Goal: Information Seeking & Learning: Find specific fact

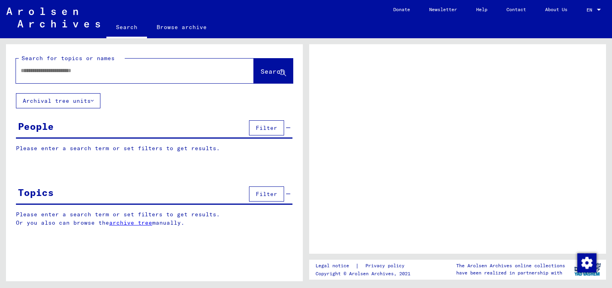
click at [27, 69] on input "text" at bounding box center [128, 71] width 214 height 8
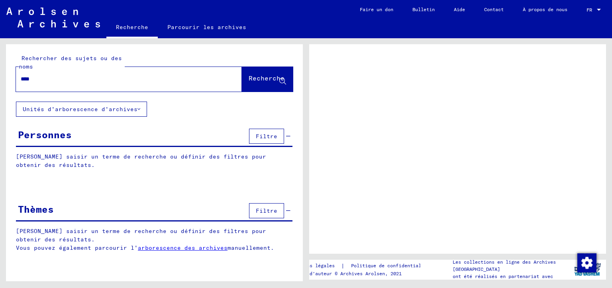
type input "*****"
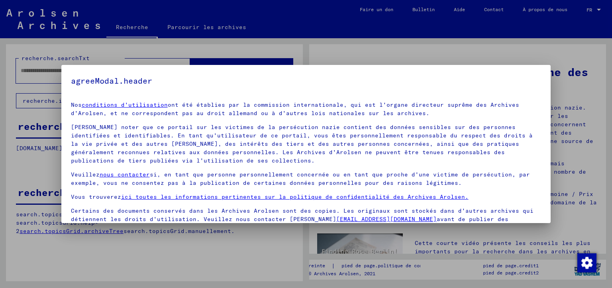
scroll to position [38, 0]
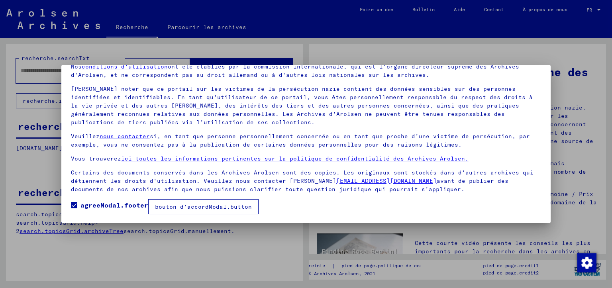
click at [188, 208] on font "bouton d'accordModal.button" at bounding box center [203, 206] width 97 height 7
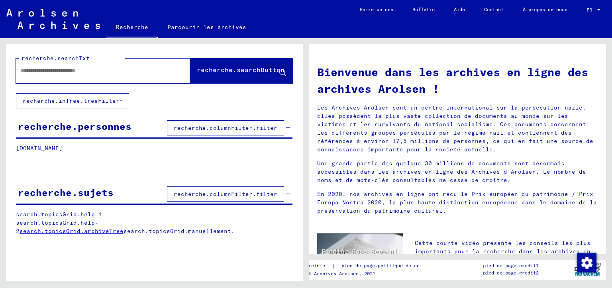
click at [41, 71] on input "text" at bounding box center [94, 71] width 146 height 8
type input "**********"
click at [228, 70] on font "recherche.searchButton" at bounding box center [241, 70] width 88 height 8
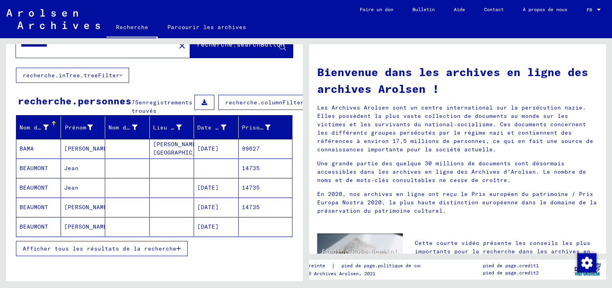
scroll to position [40, 0]
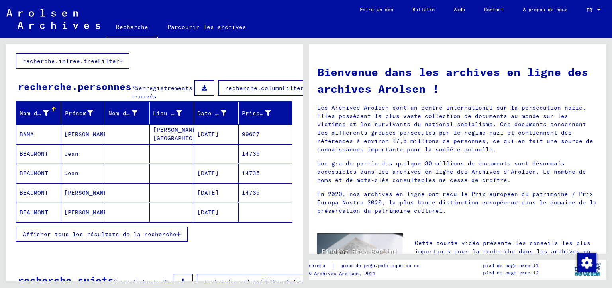
click at [219, 177] on font "[DATE]" at bounding box center [208, 173] width 22 height 7
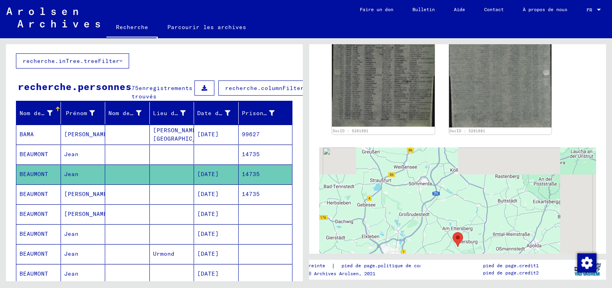
click at [213, 198] on font "[DATE]" at bounding box center [208, 194] width 22 height 7
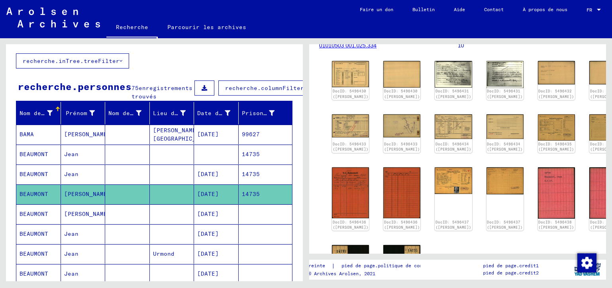
scroll to position [120, 0]
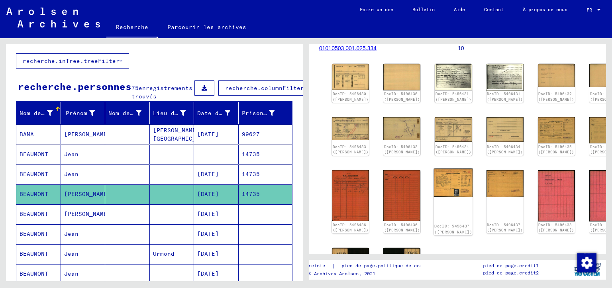
click at [434, 187] on img at bounding box center [453, 183] width 39 height 28
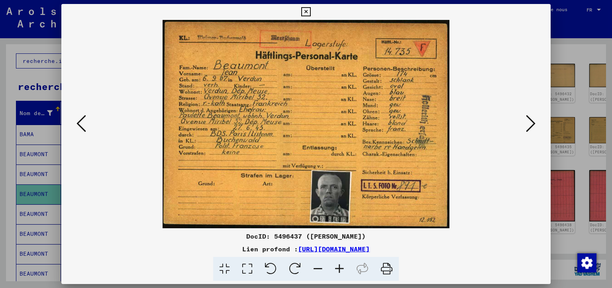
click at [337, 269] on icon at bounding box center [340, 269] width 22 height 24
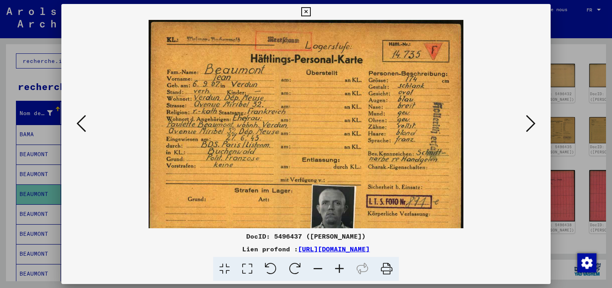
click at [337, 269] on icon at bounding box center [340, 269] width 22 height 24
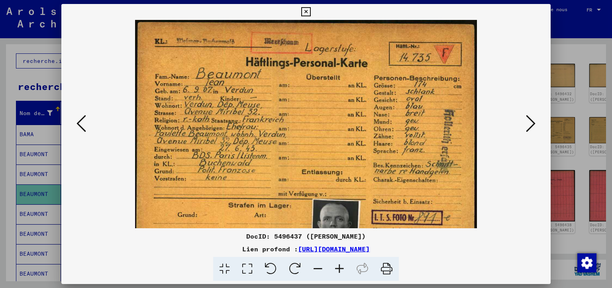
click at [337, 269] on icon at bounding box center [340, 269] width 22 height 24
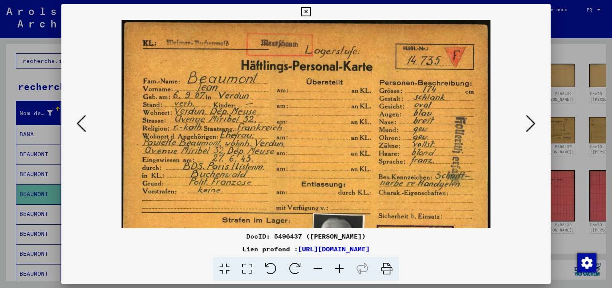
click at [337, 269] on icon at bounding box center [340, 269] width 22 height 24
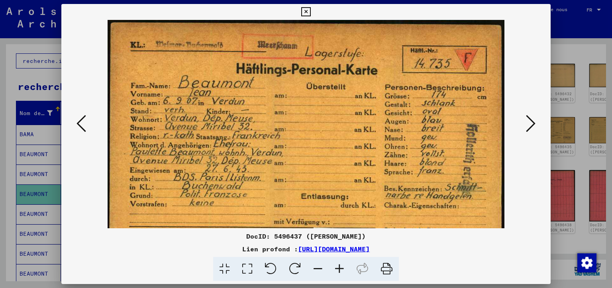
click at [337, 269] on icon at bounding box center [340, 269] width 22 height 24
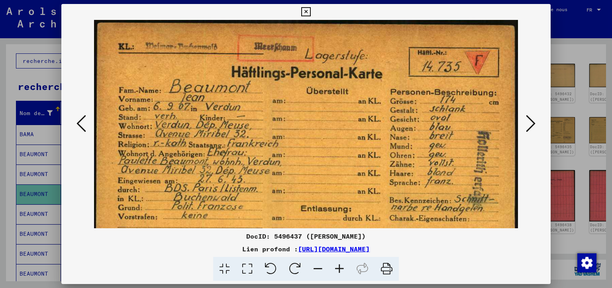
click at [337, 269] on icon at bounding box center [340, 269] width 22 height 24
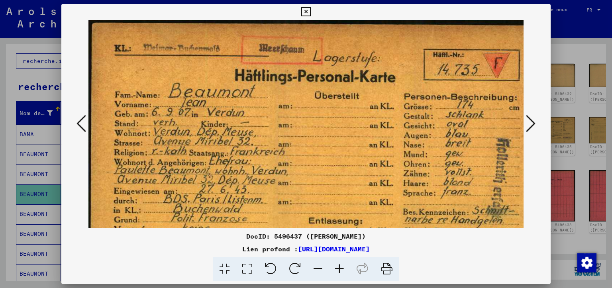
click at [337, 269] on icon at bounding box center [340, 269] width 22 height 24
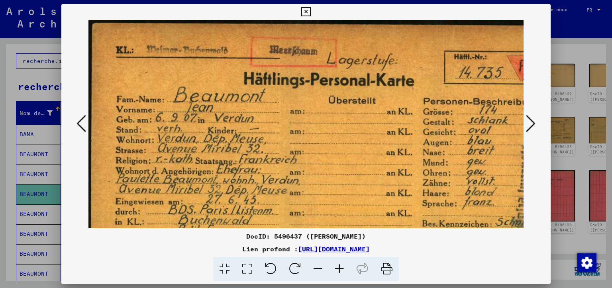
click at [337, 269] on icon at bounding box center [340, 269] width 22 height 24
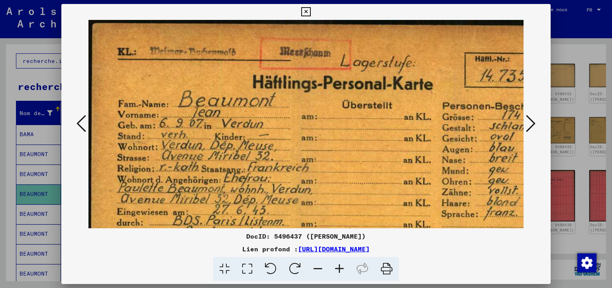
click at [337, 269] on icon at bounding box center [340, 269] width 22 height 24
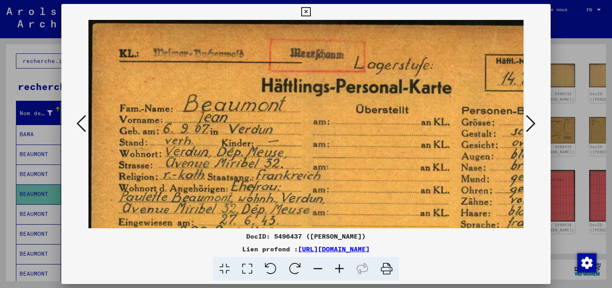
click at [337, 269] on icon at bounding box center [340, 269] width 22 height 24
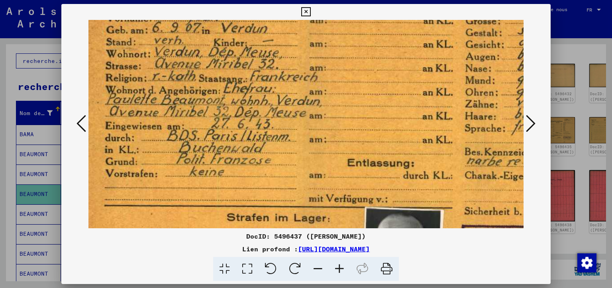
scroll to position [166, 24]
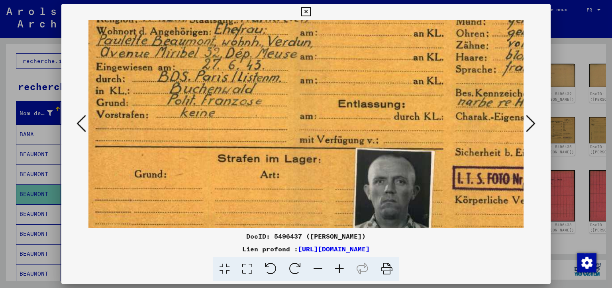
drag, startPoint x: 375, startPoint y: 188, endPoint x: 350, endPoint y: 31, distance: 158.1
click at [350, 31] on img at bounding box center [346, 58] width 562 height 408
click at [338, 266] on icon at bounding box center [340, 269] width 22 height 24
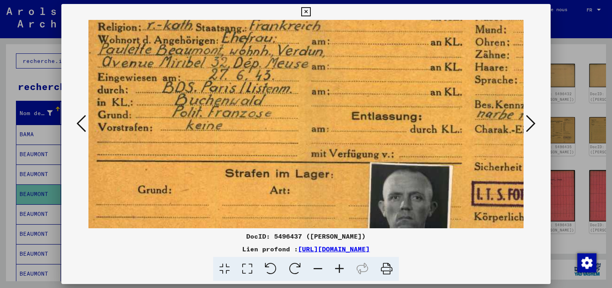
click at [338, 266] on icon at bounding box center [340, 269] width 22 height 24
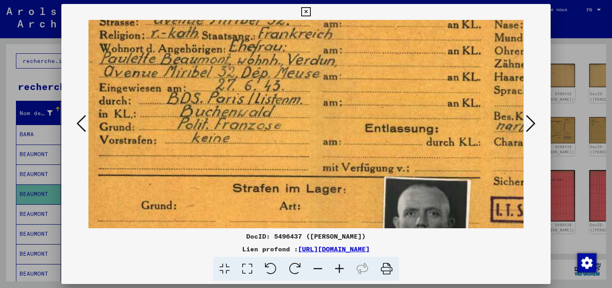
click at [338, 266] on icon at bounding box center [340, 269] width 22 height 24
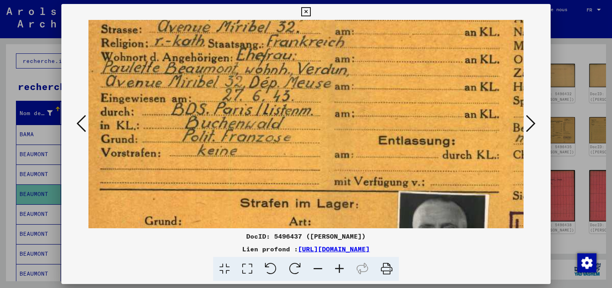
click at [338, 266] on icon at bounding box center [340, 269] width 22 height 24
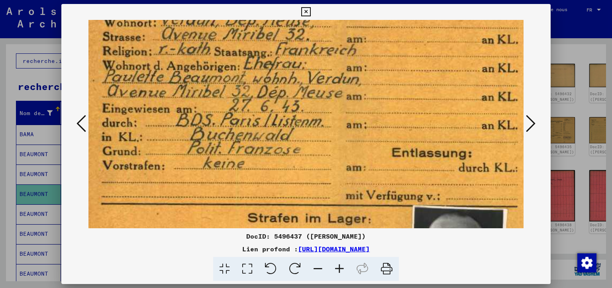
click at [338, 266] on icon at bounding box center [340, 269] width 22 height 24
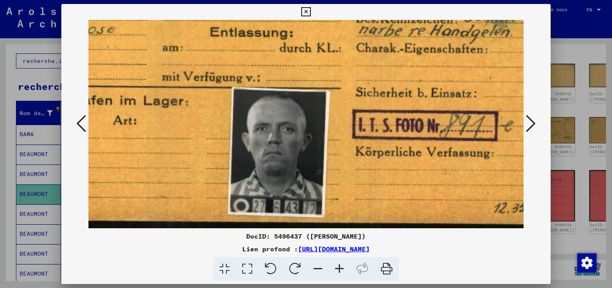
scroll to position [299, 224]
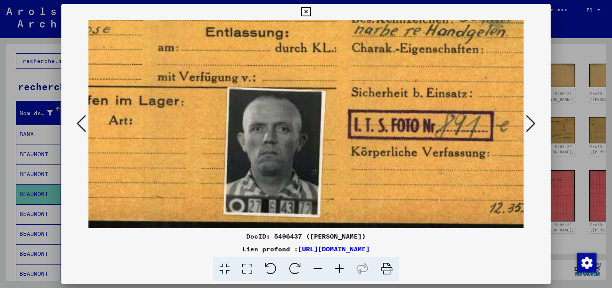
drag, startPoint x: 418, startPoint y: 183, endPoint x: 217, endPoint y: 20, distance: 258.7
click at [338, 267] on icon at bounding box center [340, 269] width 22 height 24
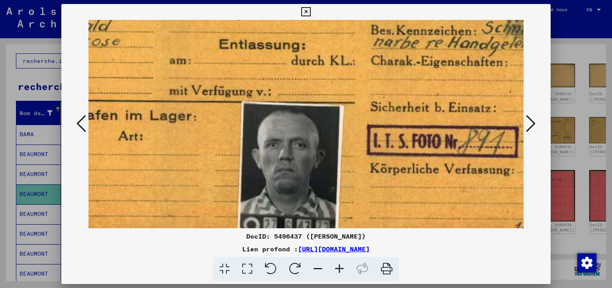
click at [338, 267] on icon at bounding box center [340, 269] width 22 height 24
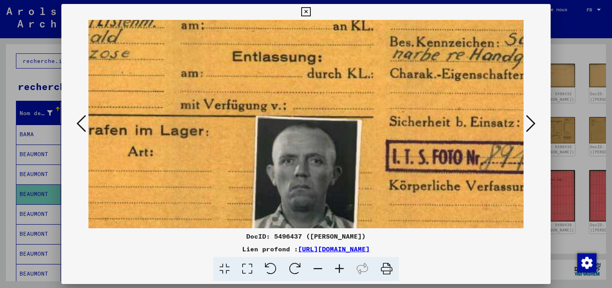
click at [338, 267] on icon at bounding box center [340, 269] width 22 height 24
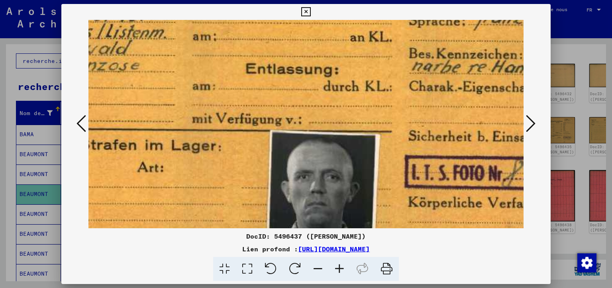
click at [338, 267] on icon at bounding box center [340, 269] width 22 height 24
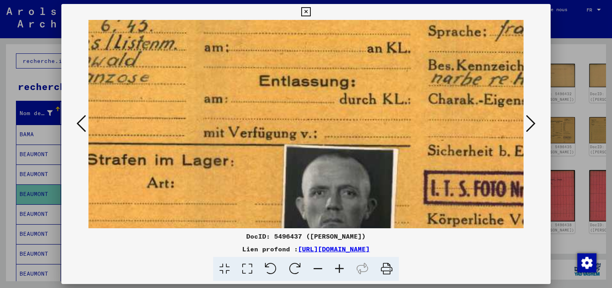
click at [338, 267] on icon at bounding box center [340, 269] width 22 height 24
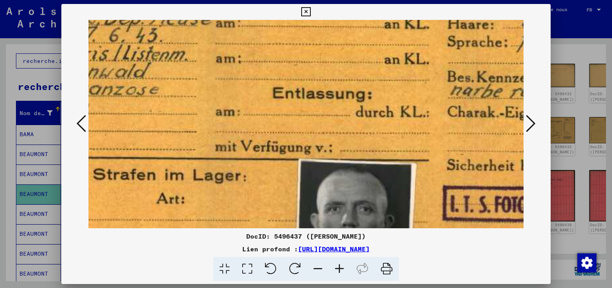
click at [338, 267] on icon at bounding box center [340, 269] width 22 height 24
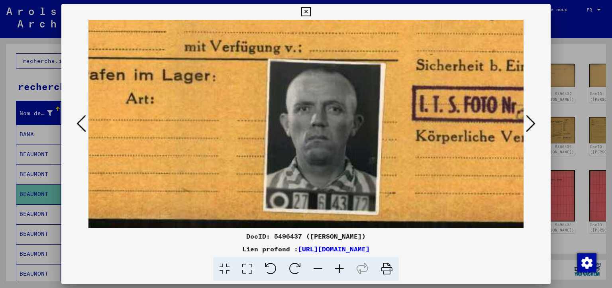
scroll to position [399, 256]
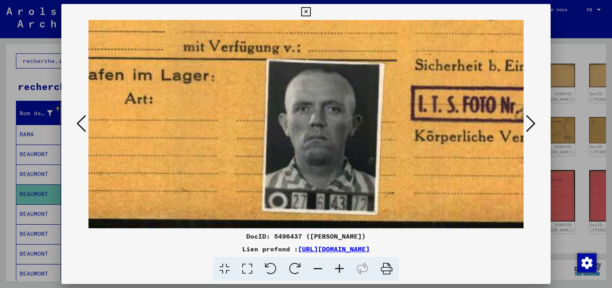
drag, startPoint x: 466, startPoint y: 197, endPoint x: 432, endPoint y: 81, distance: 121.1
click at [339, 267] on icon at bounding box center [340, 269] width 22 height 24
click at [311, 12] on icon at bounding box center [305, 12] width 9 height 10
